Goal: Transaction & Acquisition: Obtain resource

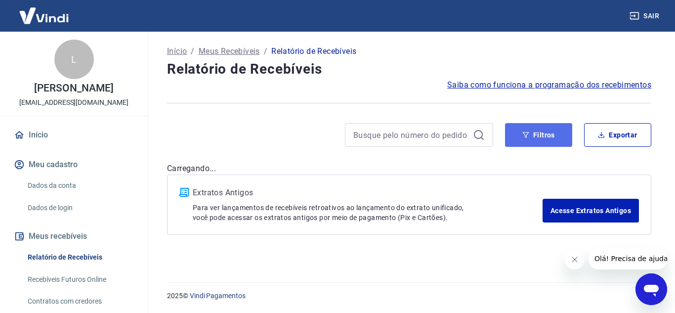
click at [549, 130] on button "Filtros" at bounding box center [538, 135] width 67 height 24
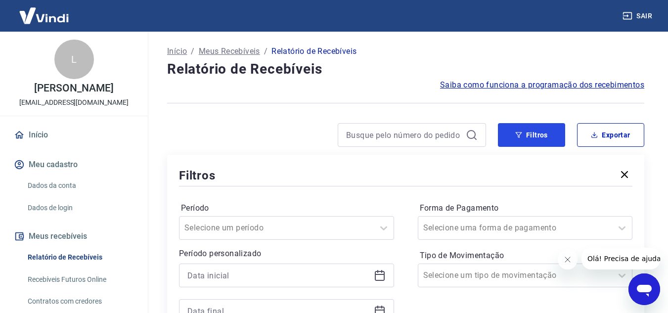
scroll to position [99, 0]
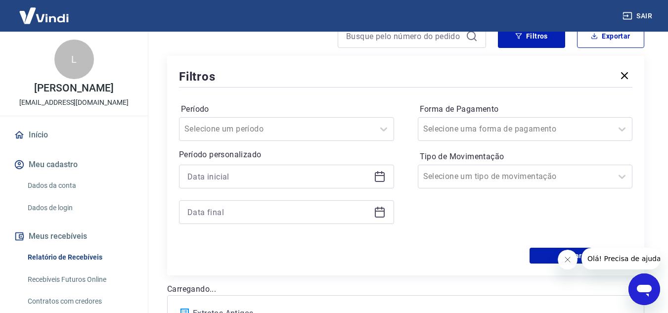
drag, startPoint x: 383, startPoint y: 172, endPoint x: 376, endPoint y: 175, distance: 8.2
click at [382, 172] on icon at bounding box center [380, 176] width 12 height 12
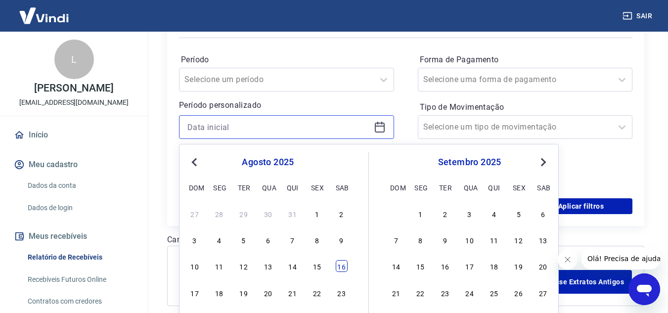
scroll to position [196, 0]
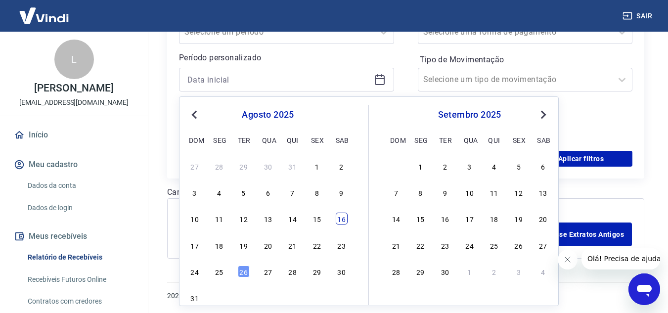
click at [339, 216] on div "16" at bounding box center [342, 218] width 12 height 12
type input "[DATE]"
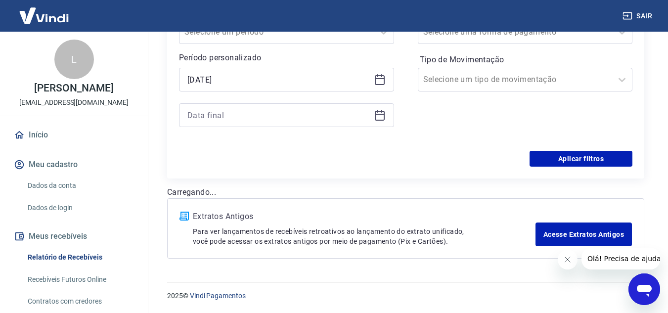
click at [380, 116] on icon at bounding box center [380, 115] width 12 height 12
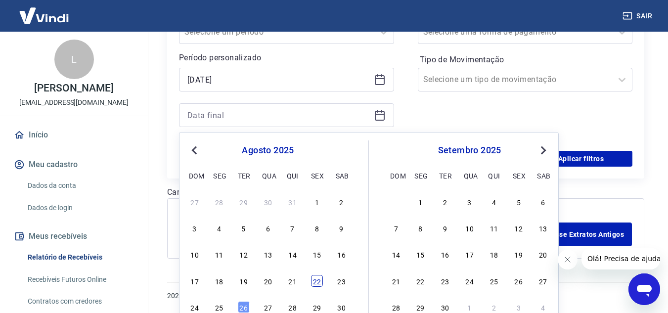
click at [312, 281] on div "22" at bounding box center [317, 281] width 12 height 12
type input "[DATE]"
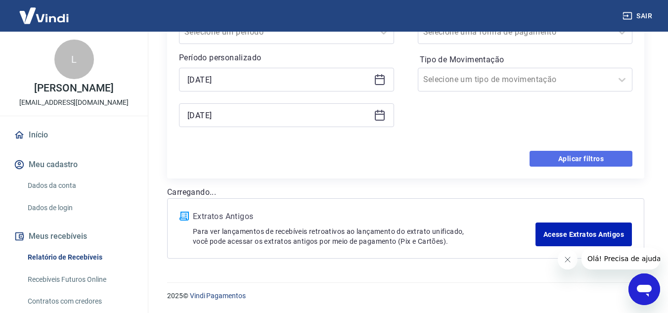
click at [593, 157] on button "Aplicar filtros" at bounding box center [580, 159] width 103 height 16
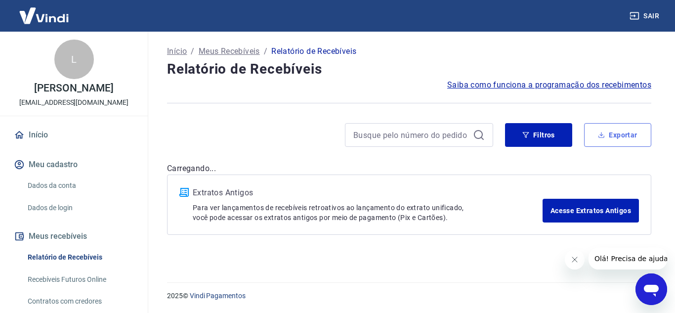
click at [642, 135] on button "Exportar" at bounding box center [617, 135] width 67 height 24
type input "[DATE]"
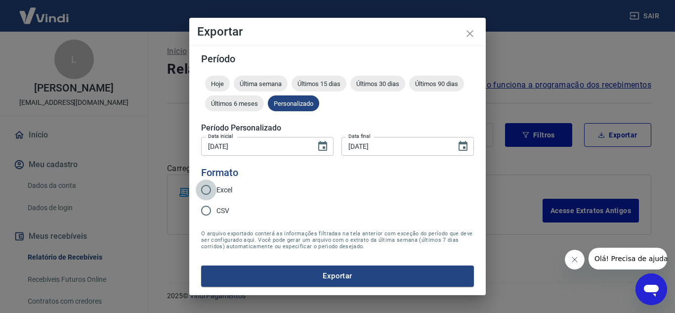
click at [210, 190] on input "Excel" at bounding box center [206, 189] width 21 height 21
radio input "true"
click at [330, 274] on button "Exportar" at bounding box center [337, 275] width 273 height 21
